Goal: Find specific page/section: Find specific page/section

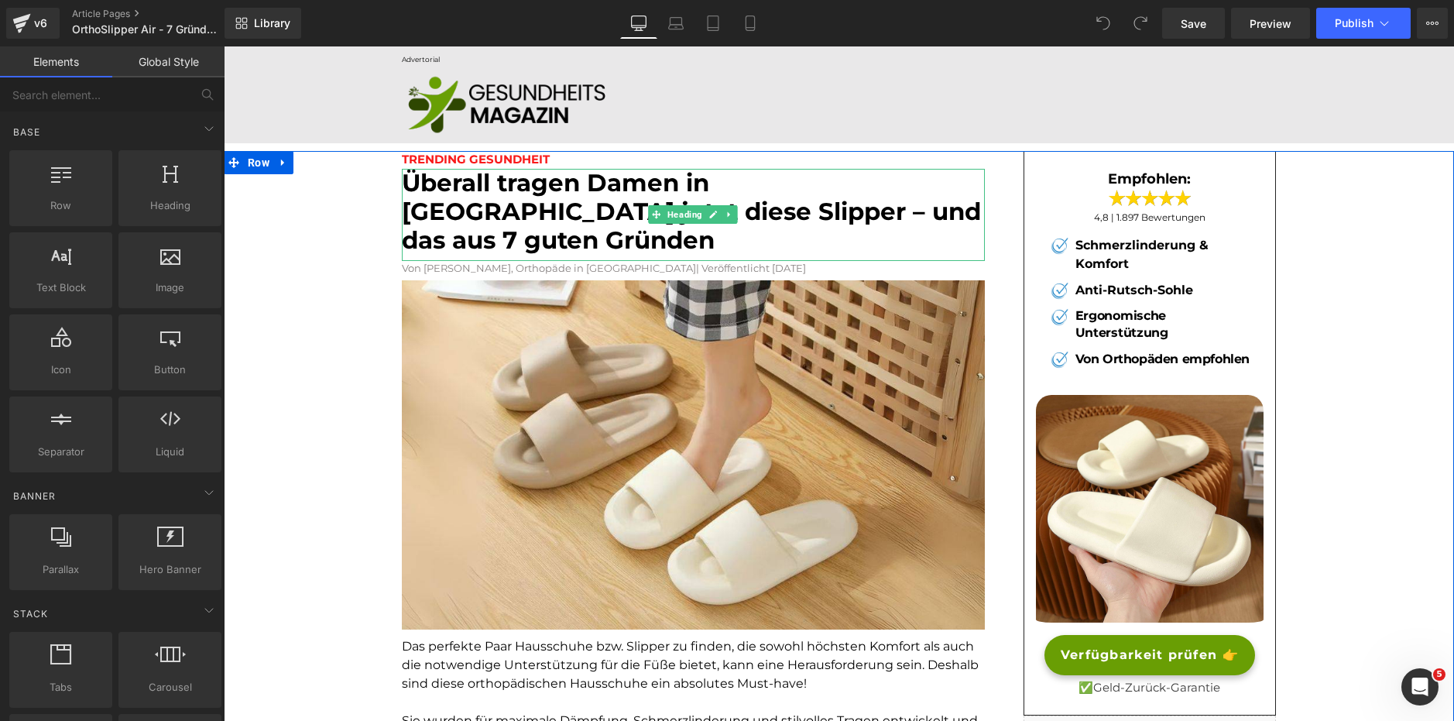
click at [546, 200] on font "Überall tragen Damen in [GEOGRAPHIC_DATA] jetzt diese Slipper – und das aus 7 g…" at bounding box center [691, 211] width 579 height 87
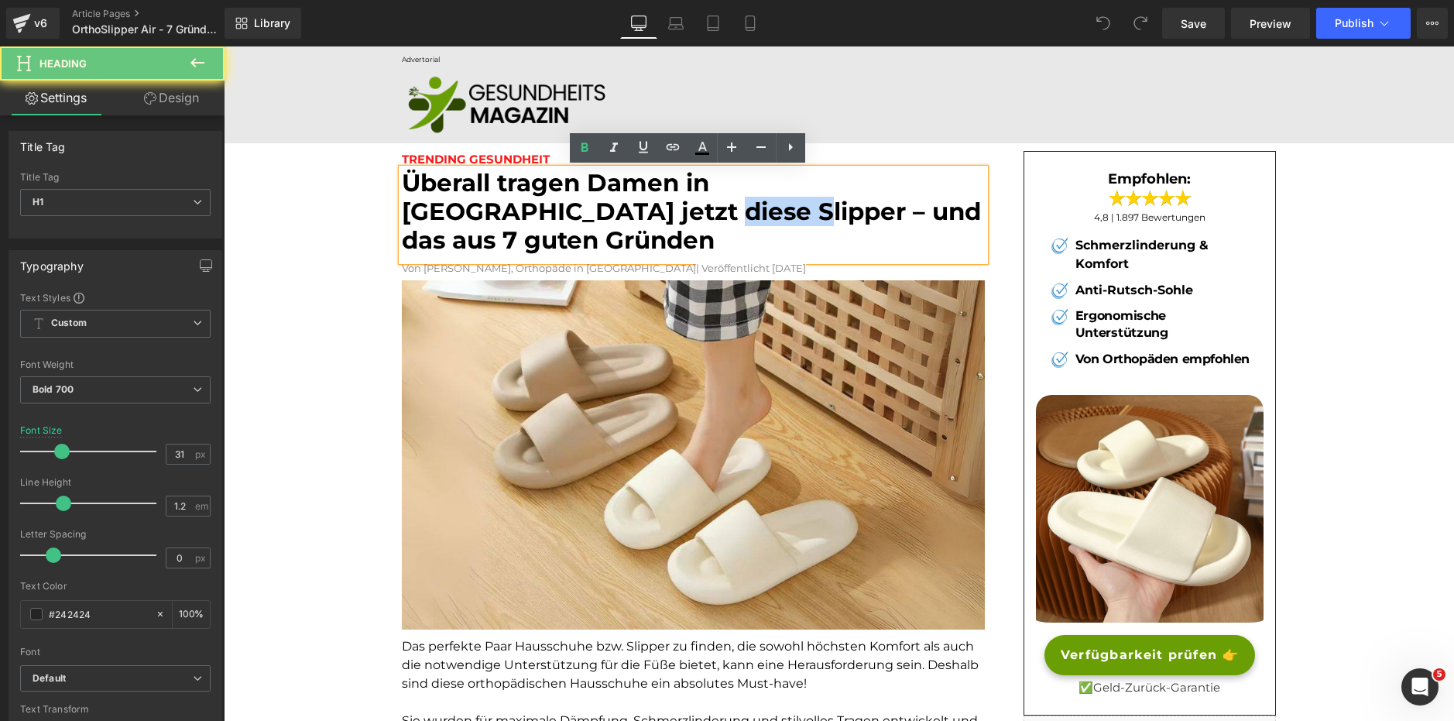
click at [546, 200] on font "Überall tragen Damen in [GEOGRAPHIC_DATA] jetzt diese Slipper – und das aus 7 g…" at bounding box center [691, 211] width 579 height 87
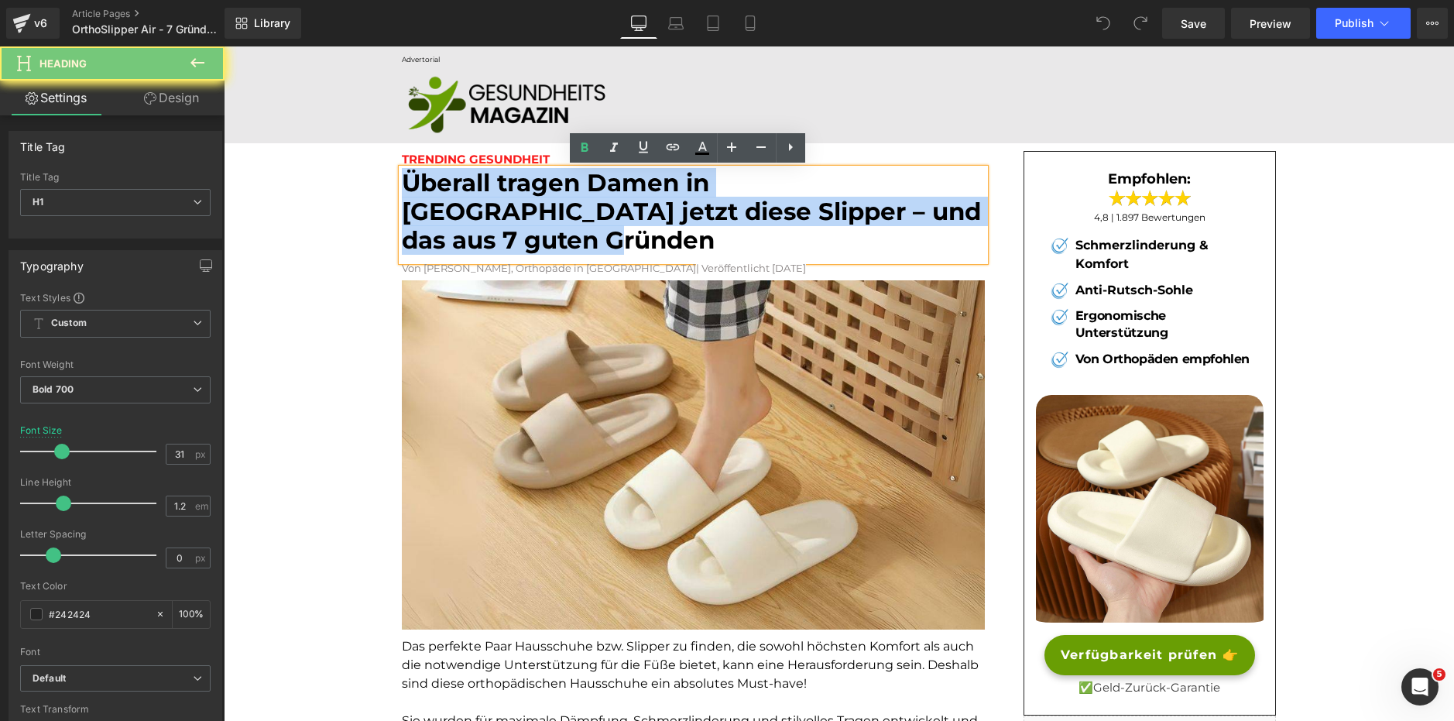
click at [546, 200] on font "Überall tragen Damen in [GEOGRAPHIC_DATA] jetzt diese Slipper – und das aus 7 g…" at bounding box center [691, 211] width 579 height 87
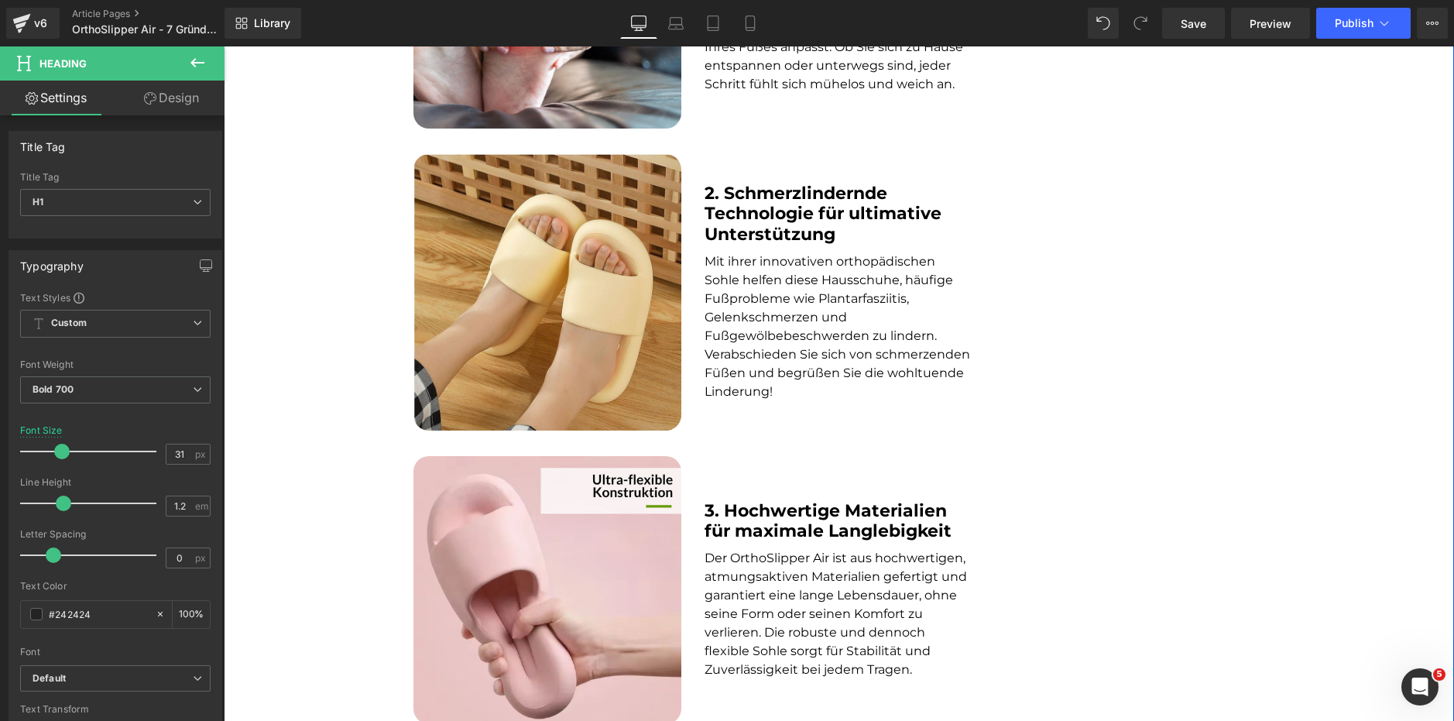
scroll to position [937, 0]
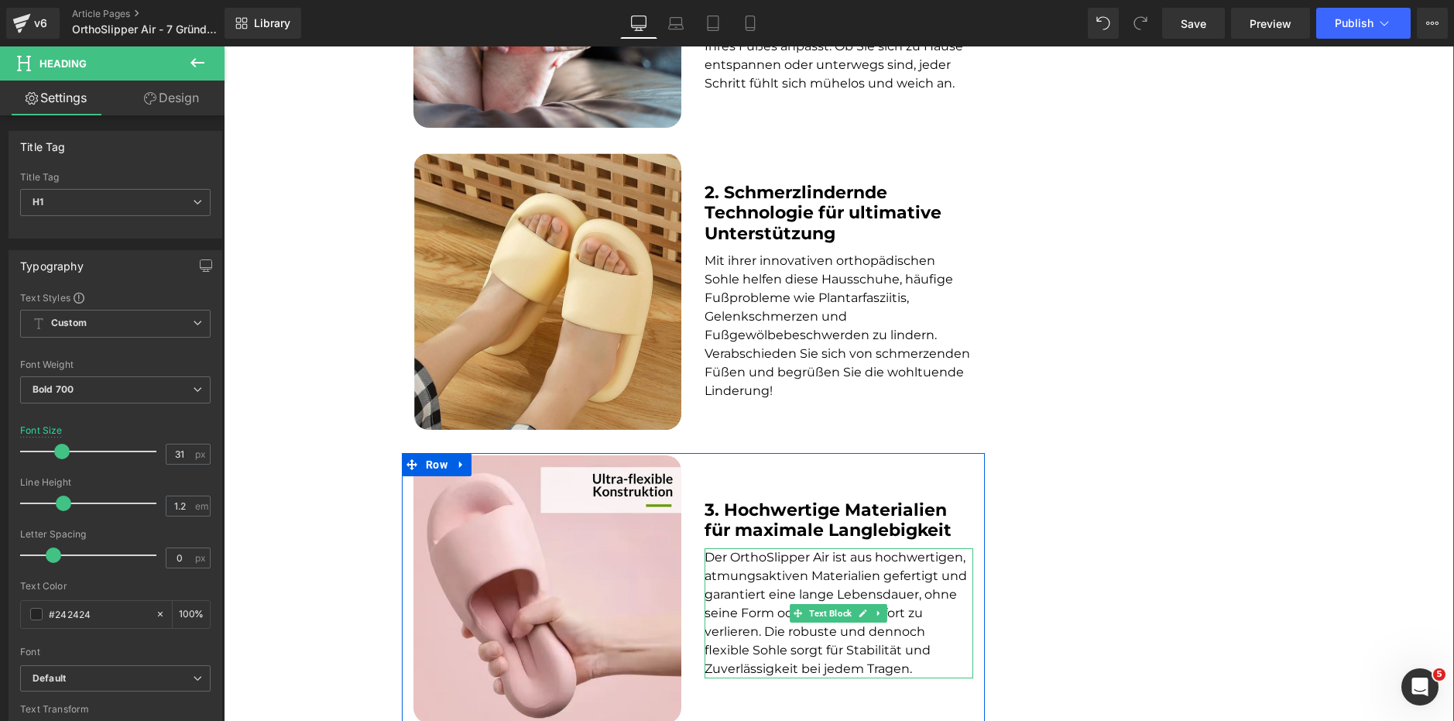
click at [800, 556] on p "Der OrthoSlipper Air ist aus hochwertigen, atmungsaktiven Materialien gefertigt…" at bounding box center [838, 613] width 268 height 130
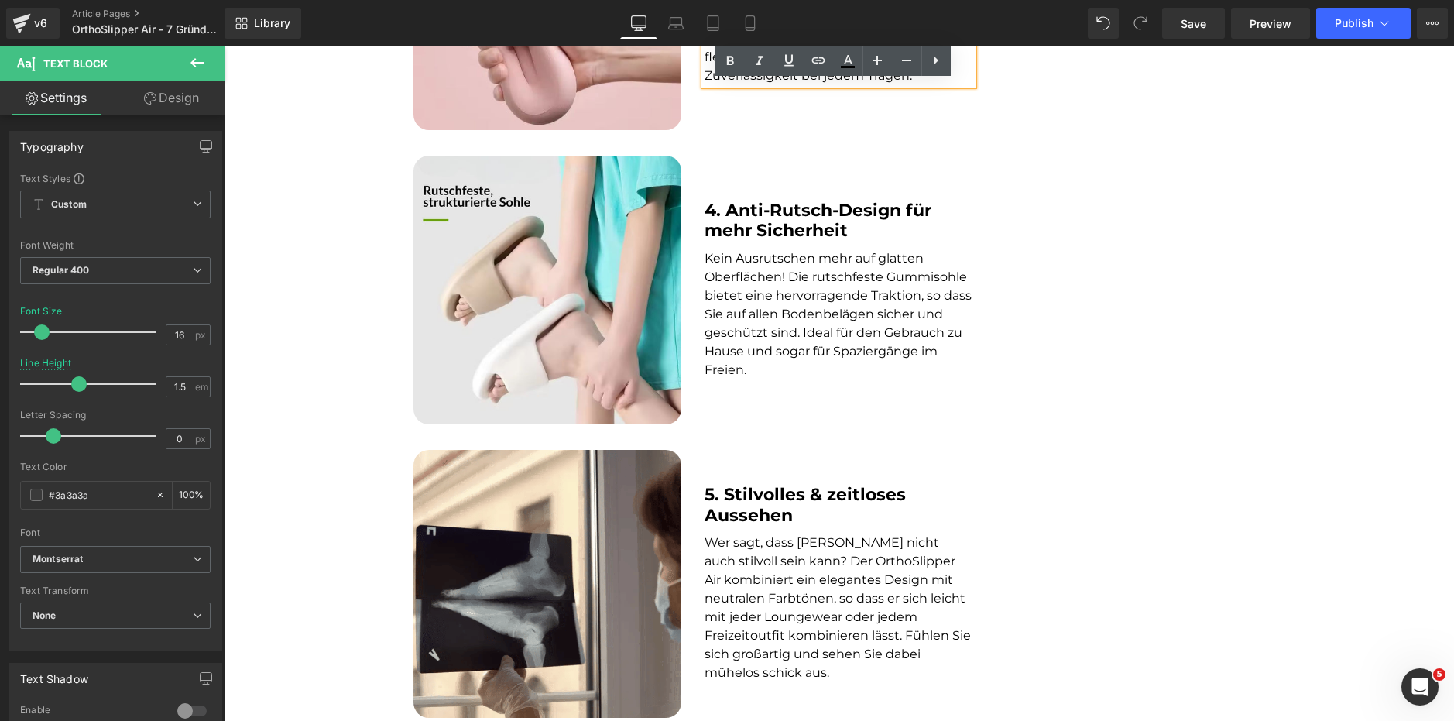
scroll to position [1578, 0]
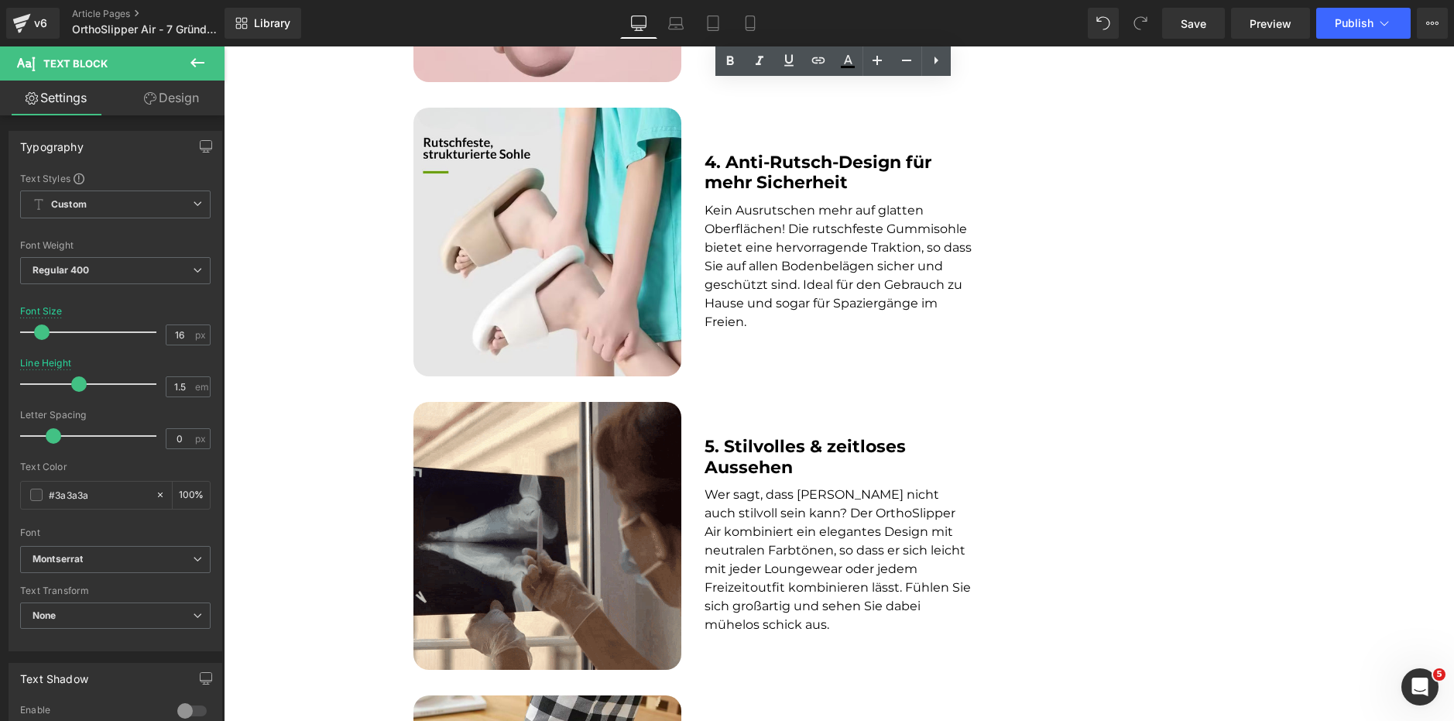
click at [773, 494] on p "Wer sagt, dass [PERSON_NAME] nicht auch stilvoll sein kann? Der OrthoSlipper Ai…" at bounding box center [838, 559] width 268 height 149
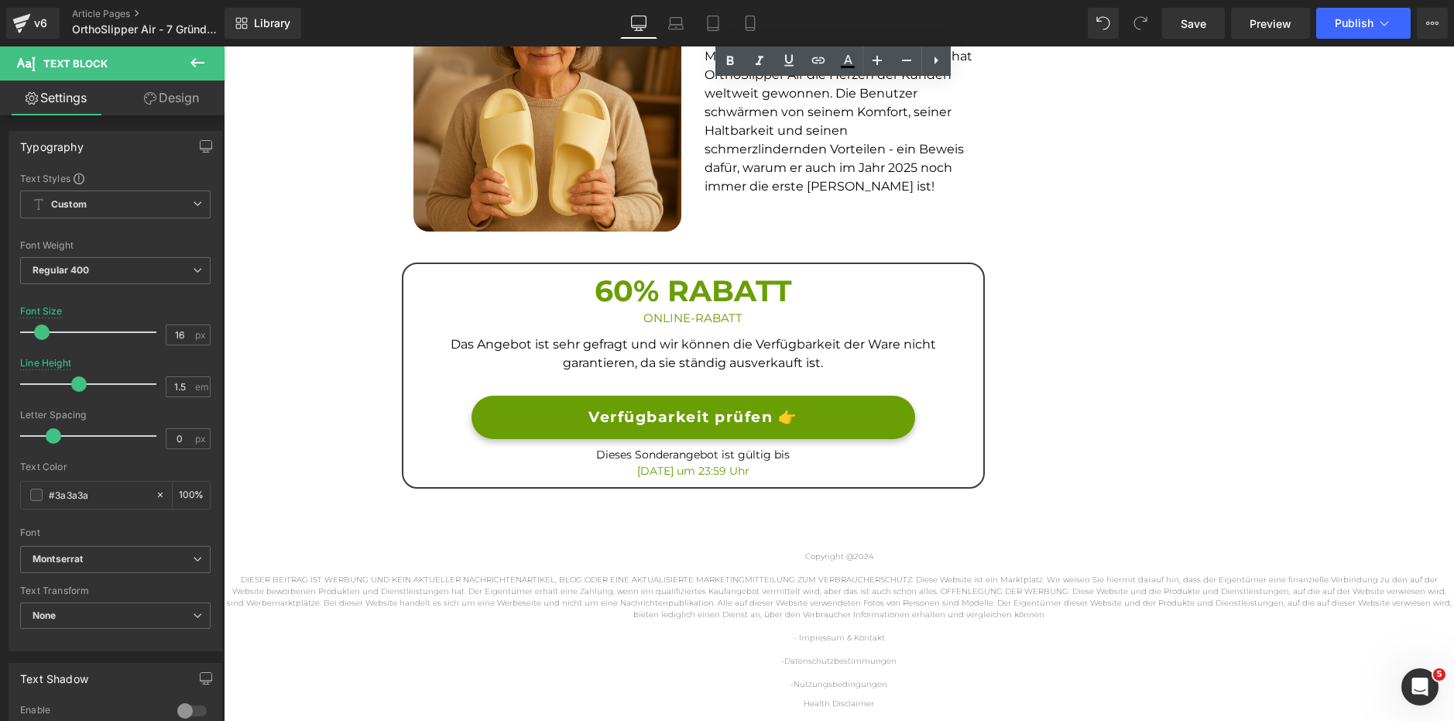
scroll to position [2642, 0]
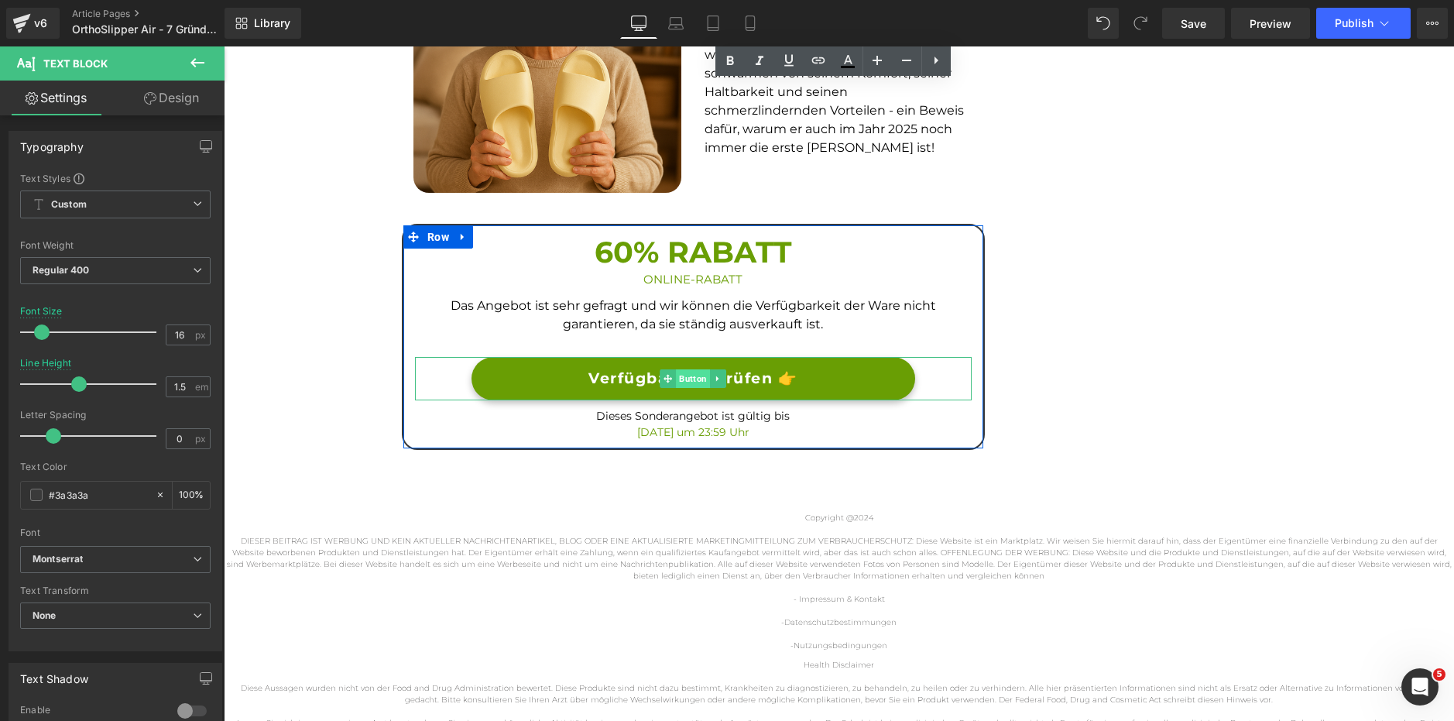
click at [682, 369] on span "Button" at bounding box center [693, 378] width 34 height 19
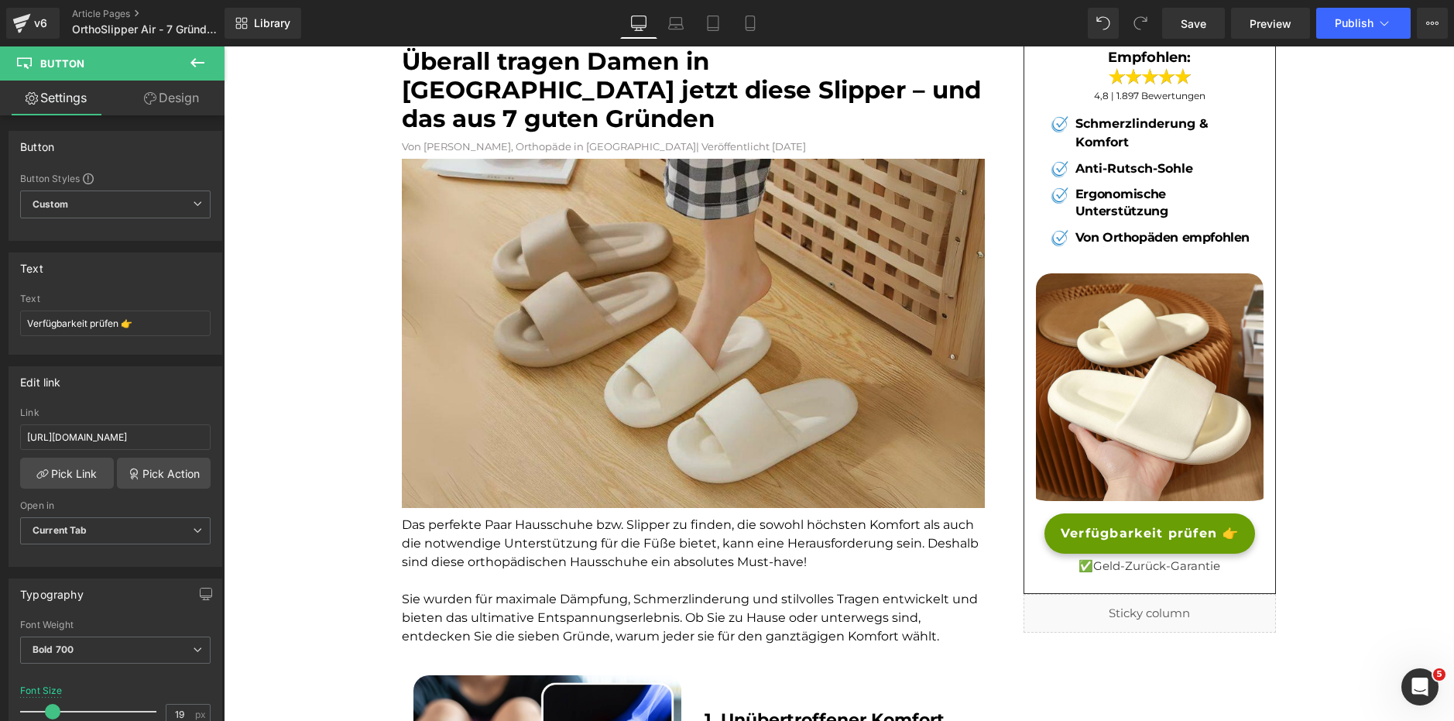
scroll to position [0, 0]
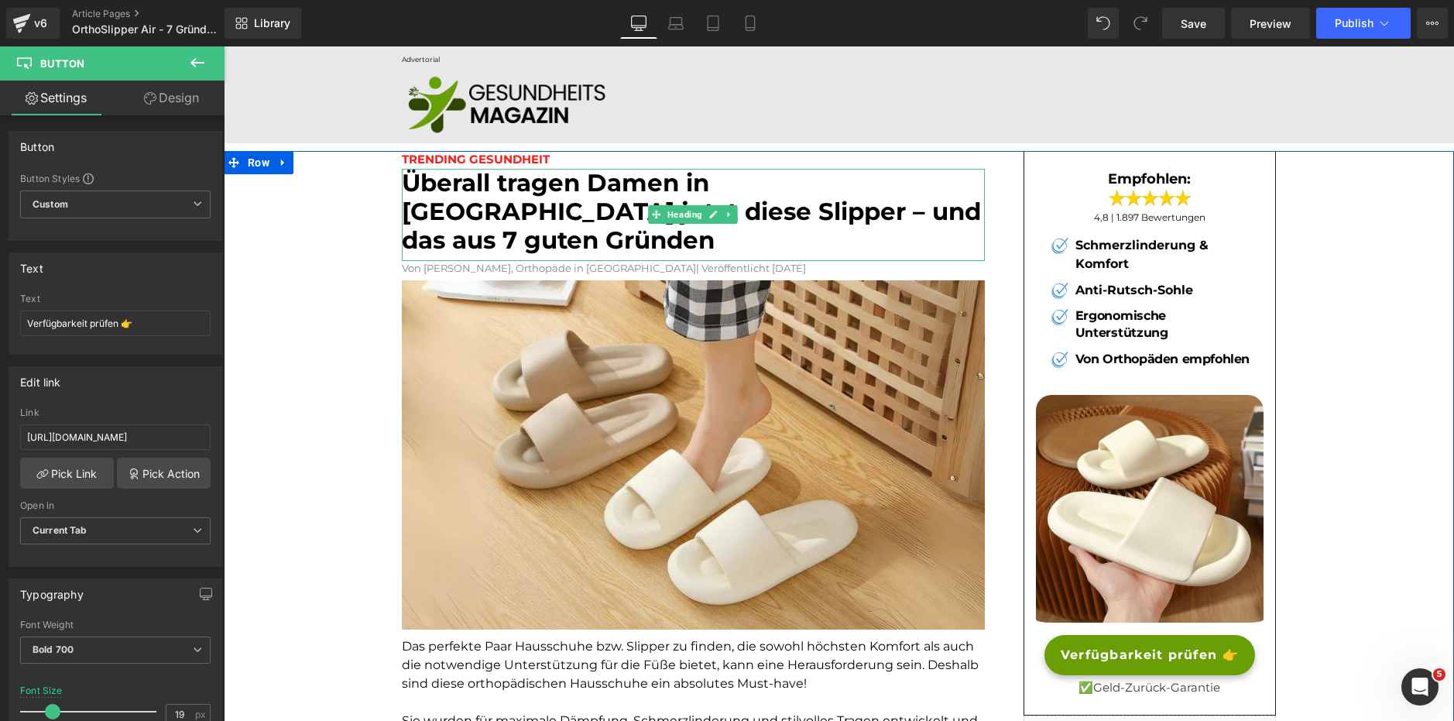
click at [897, 216] on font "Überall tragen Damen in [GEOGRAPHIC_DATA] jetzt diese Slipper – und das aus 7 g…" at bounding box center [691, 211] width 579 height 87
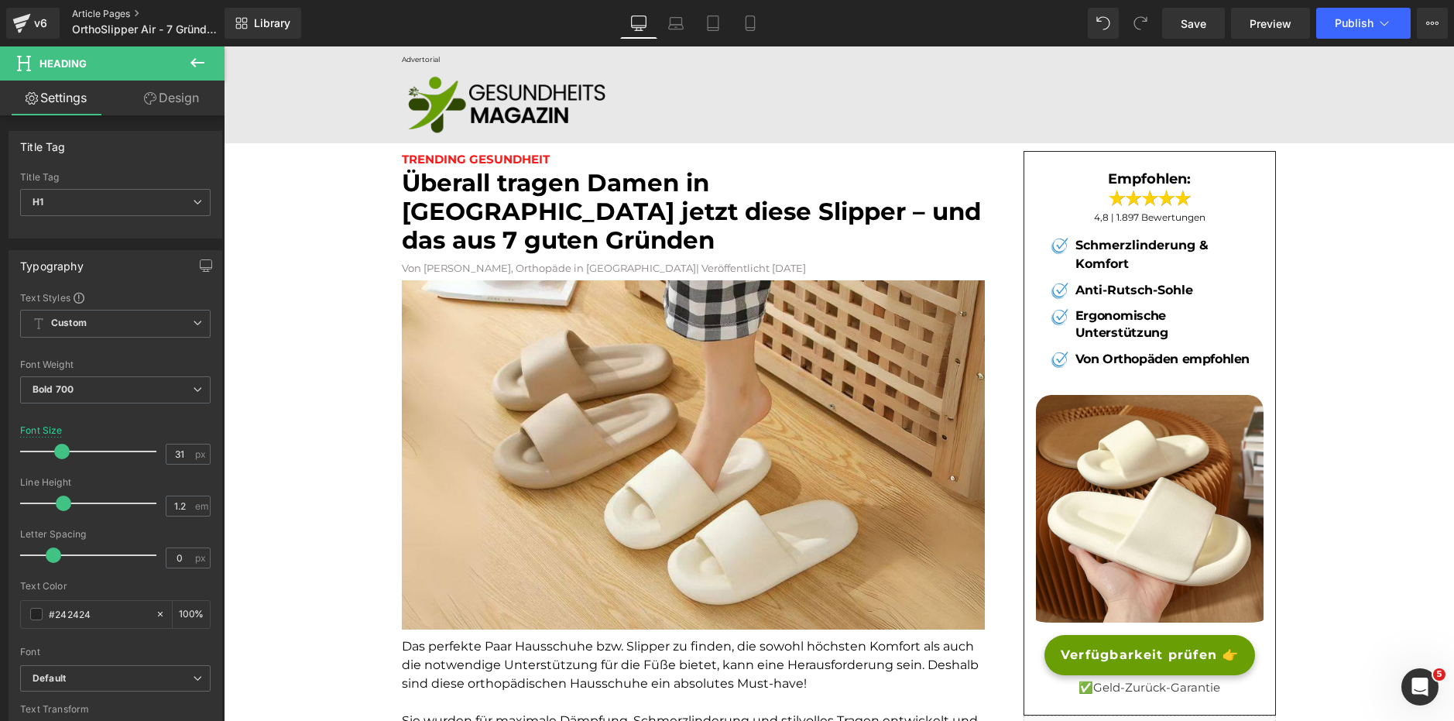
click at [113, 19] on link "Article Pages" at bounding box center [161, 14] width 178 height 12
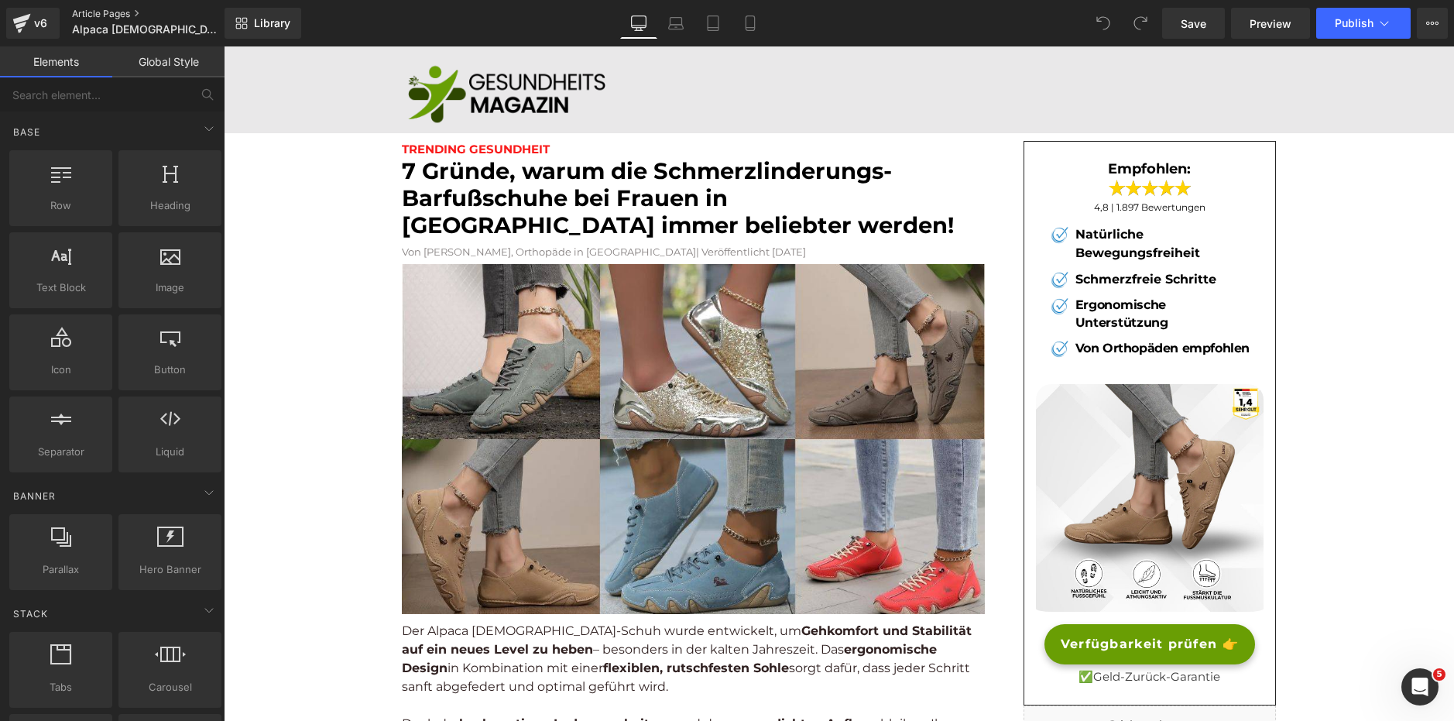
click at [95, 15] on link "Article Pages" at bounding box center [161, 14] width 178 height 12
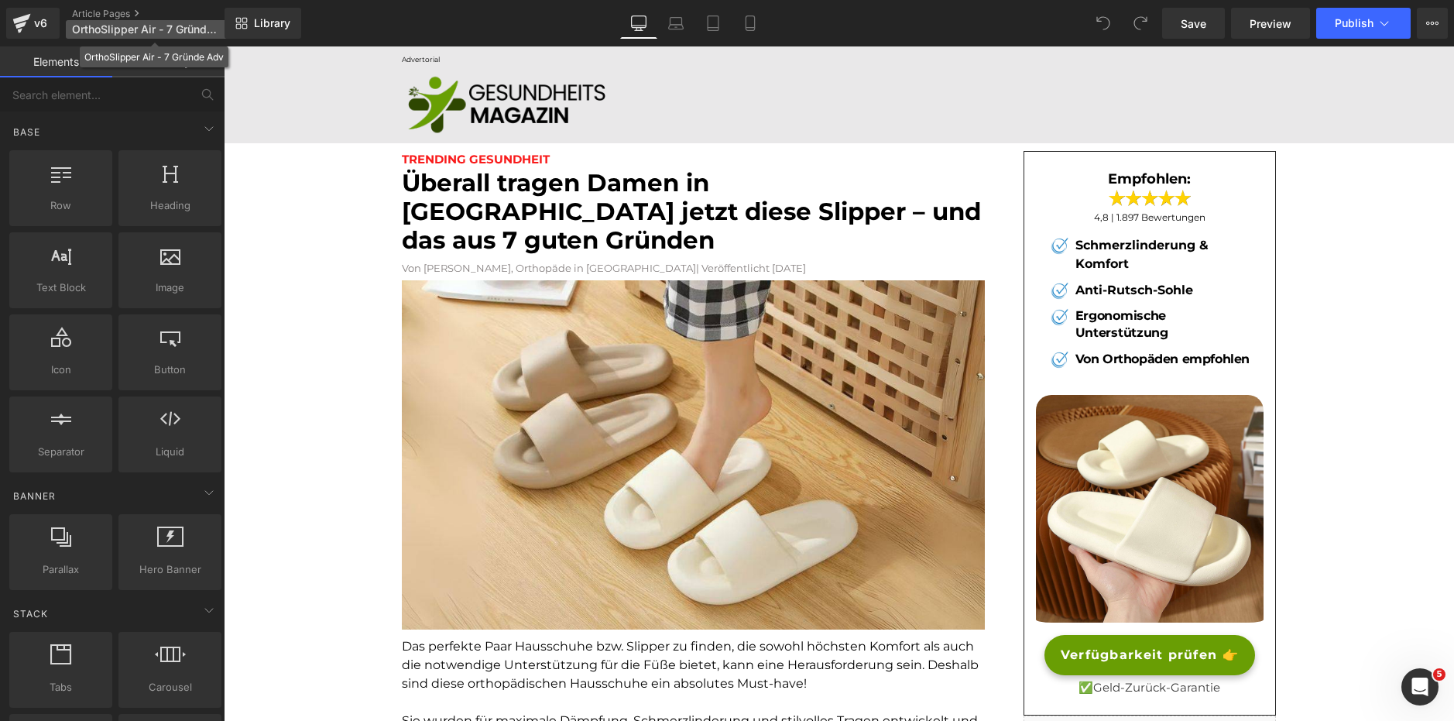
click at [124, 25] on span "OrthoSlipper Air - 7 Gründe Adv" at bounding box center [146, 29] width 149 height 12
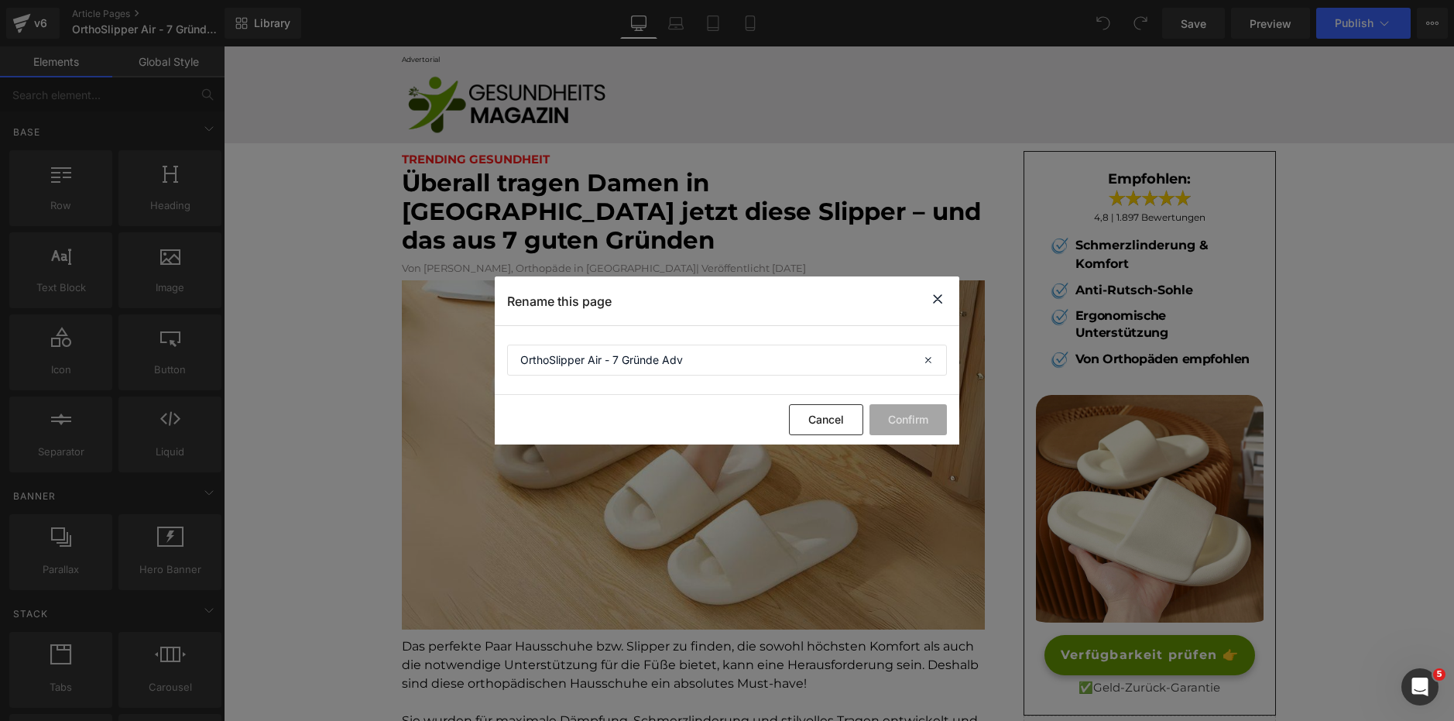
click at [924, 299] on div "Rename this page" at bounding box center [727, 300] width 464 height 49
click at [936, 299] on icon at bounding box center [937, 298] width 19 height 19
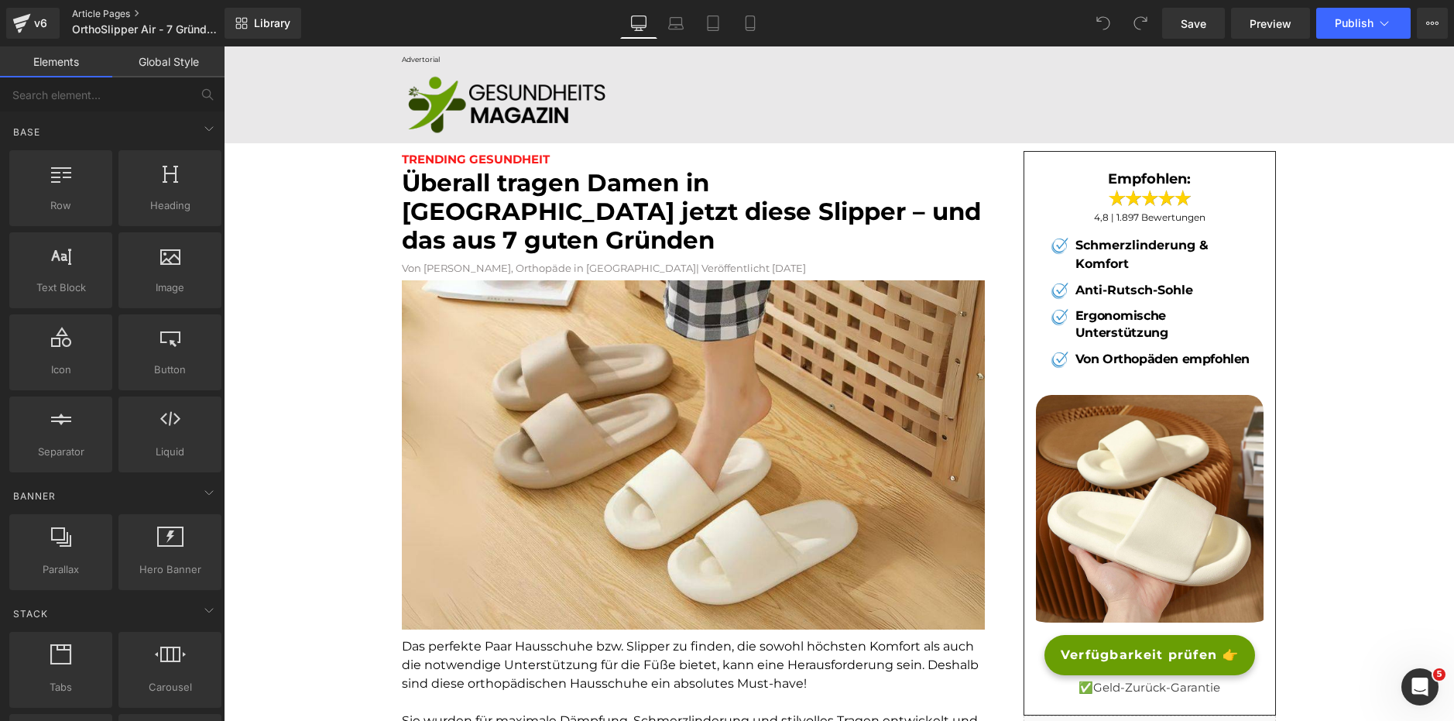
click at [125, 9] on link "Article Pages" at bounding box center [161, 14] width 178 height 12
